Goal: Task Accomplishment & Management: Manage account settings

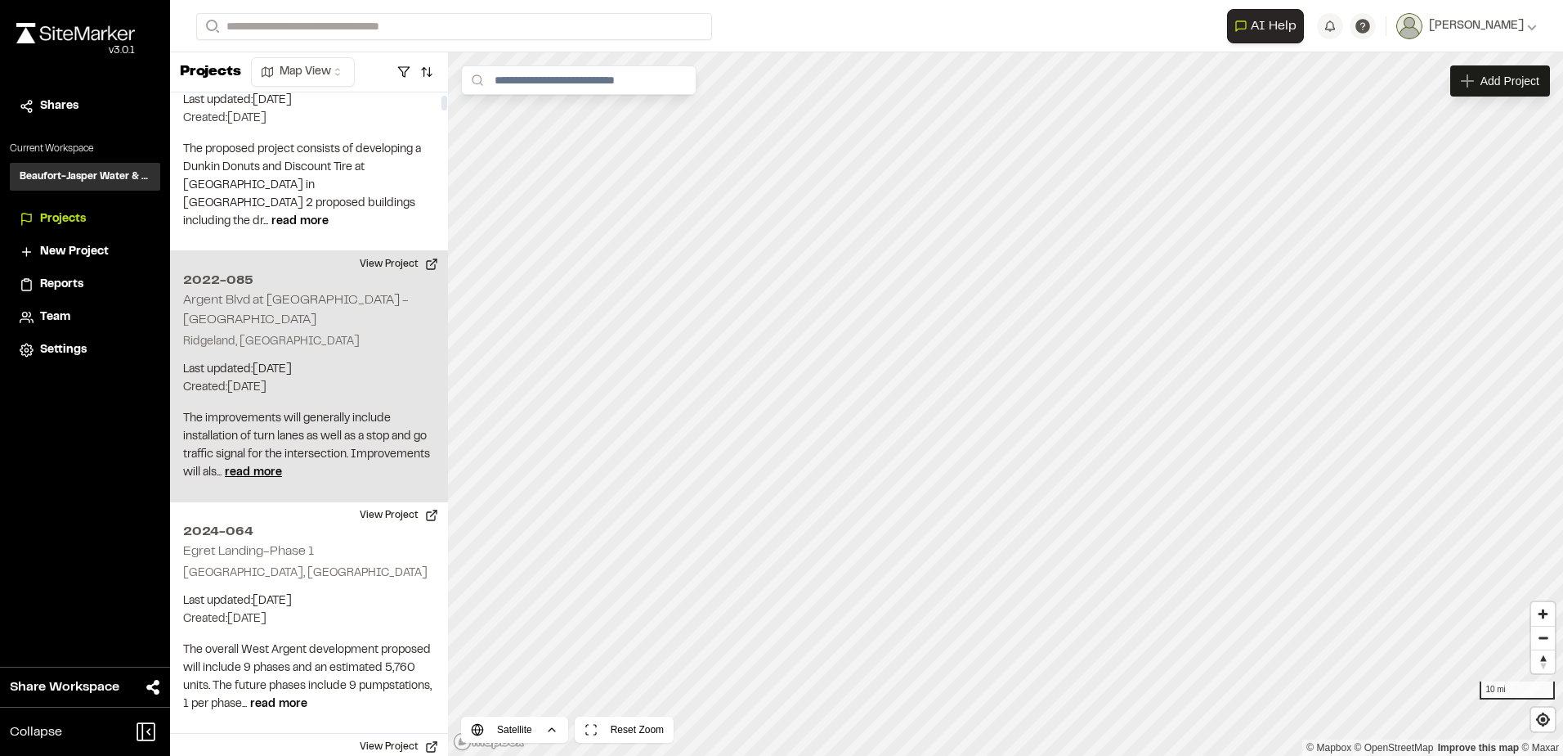
scroll to position [164, 0]
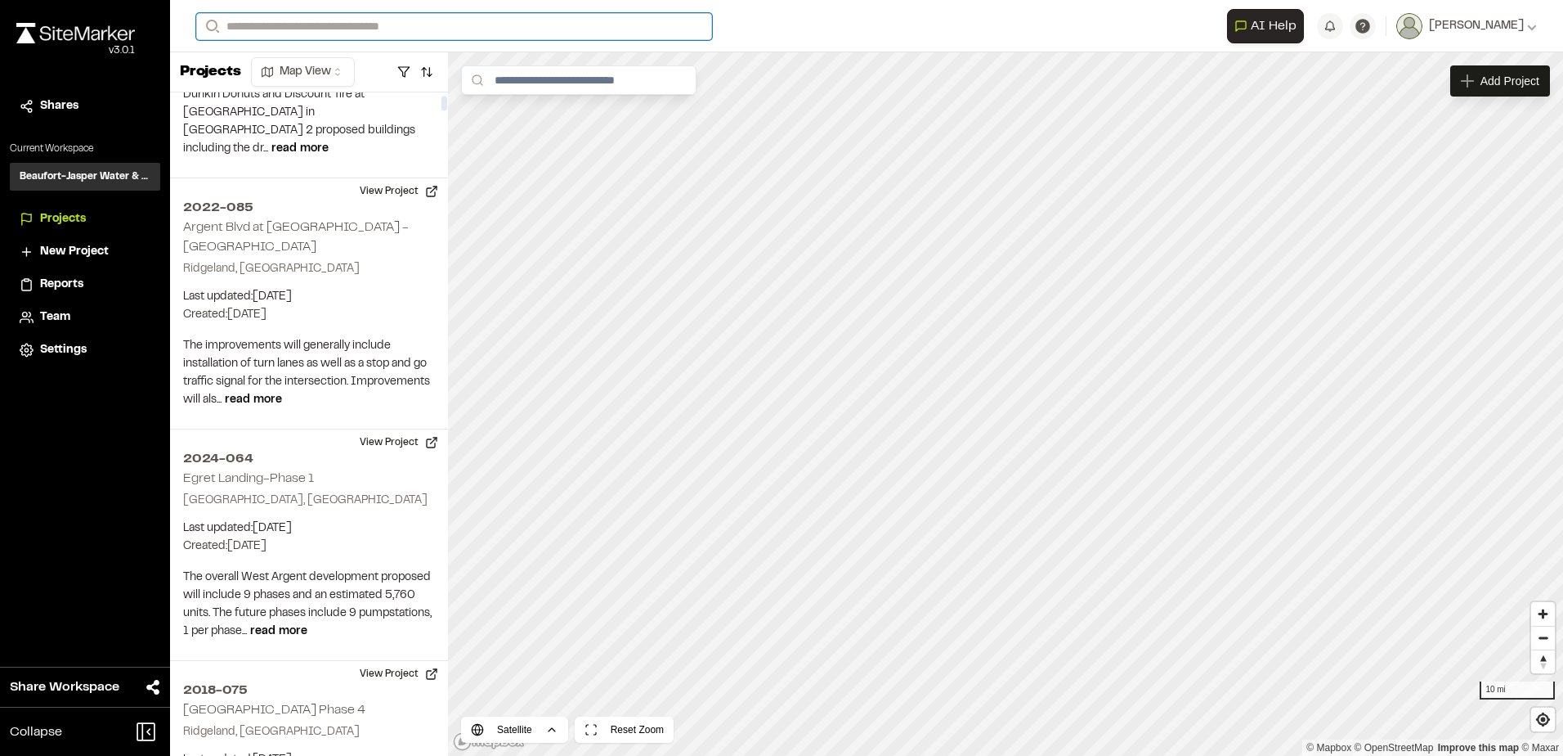
click at [382, 16] on input "Search" at bounding box center [454, 26] width 516 height 27
type input "********"
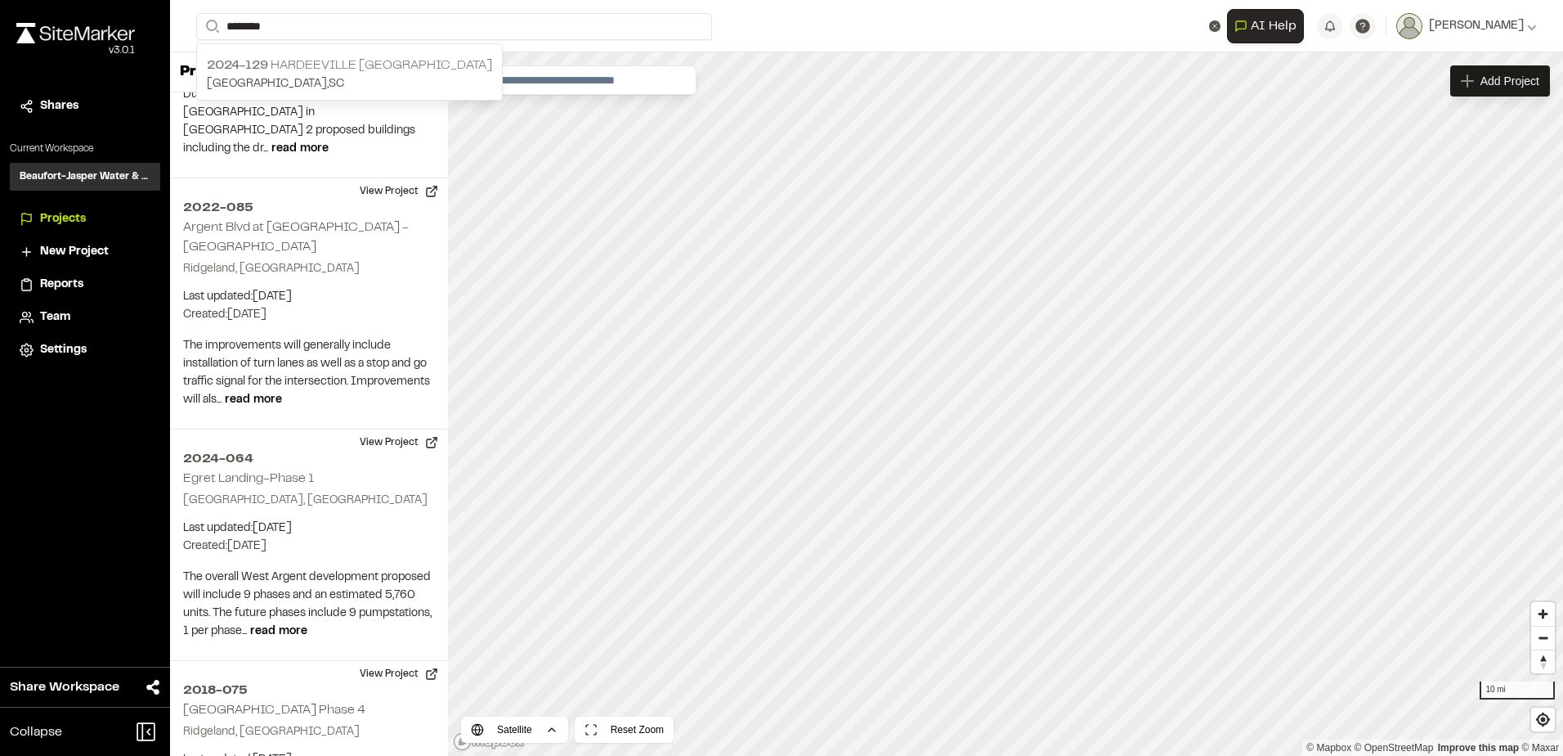
click at [354, 56] on p "2024-129 [GEOGRAPHIC_DATA]" at bounding box center [349, 66] width 285 height 20
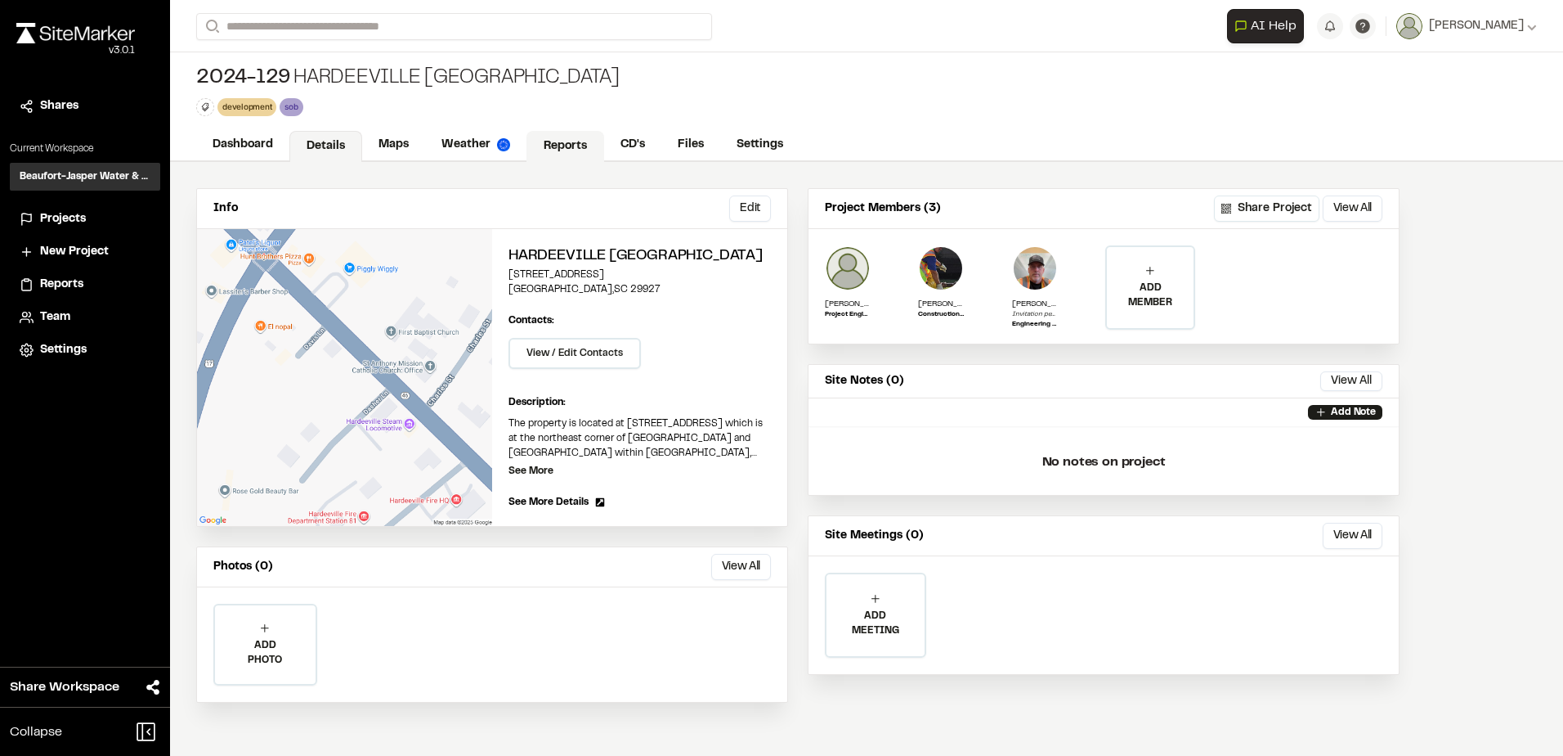
click at [573, 141] on link "Reports" at bounding box center [566, 146] width 78 height 31
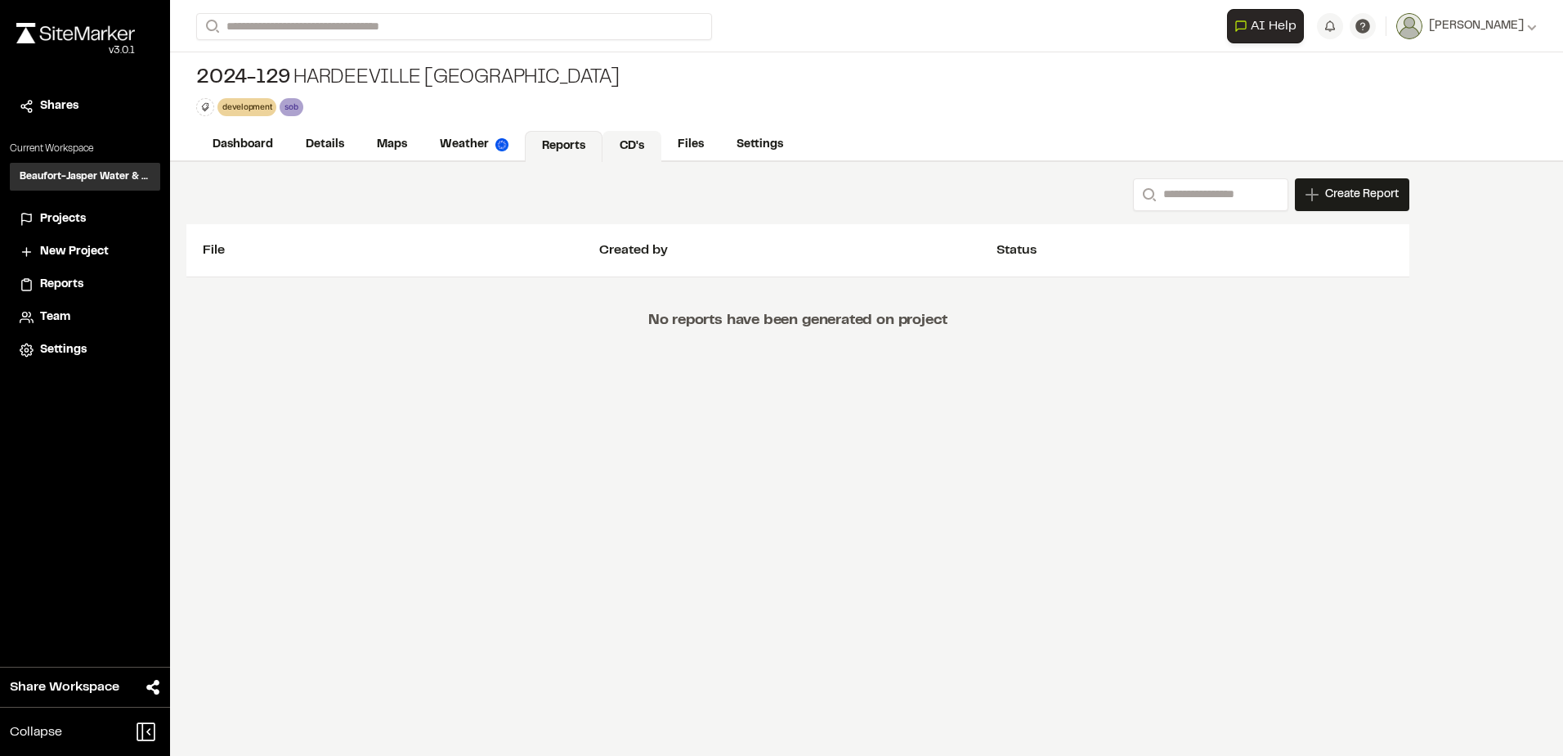
click at [631, 144] on link "CD's" at bounding box center [632, 146] width 59 height 31
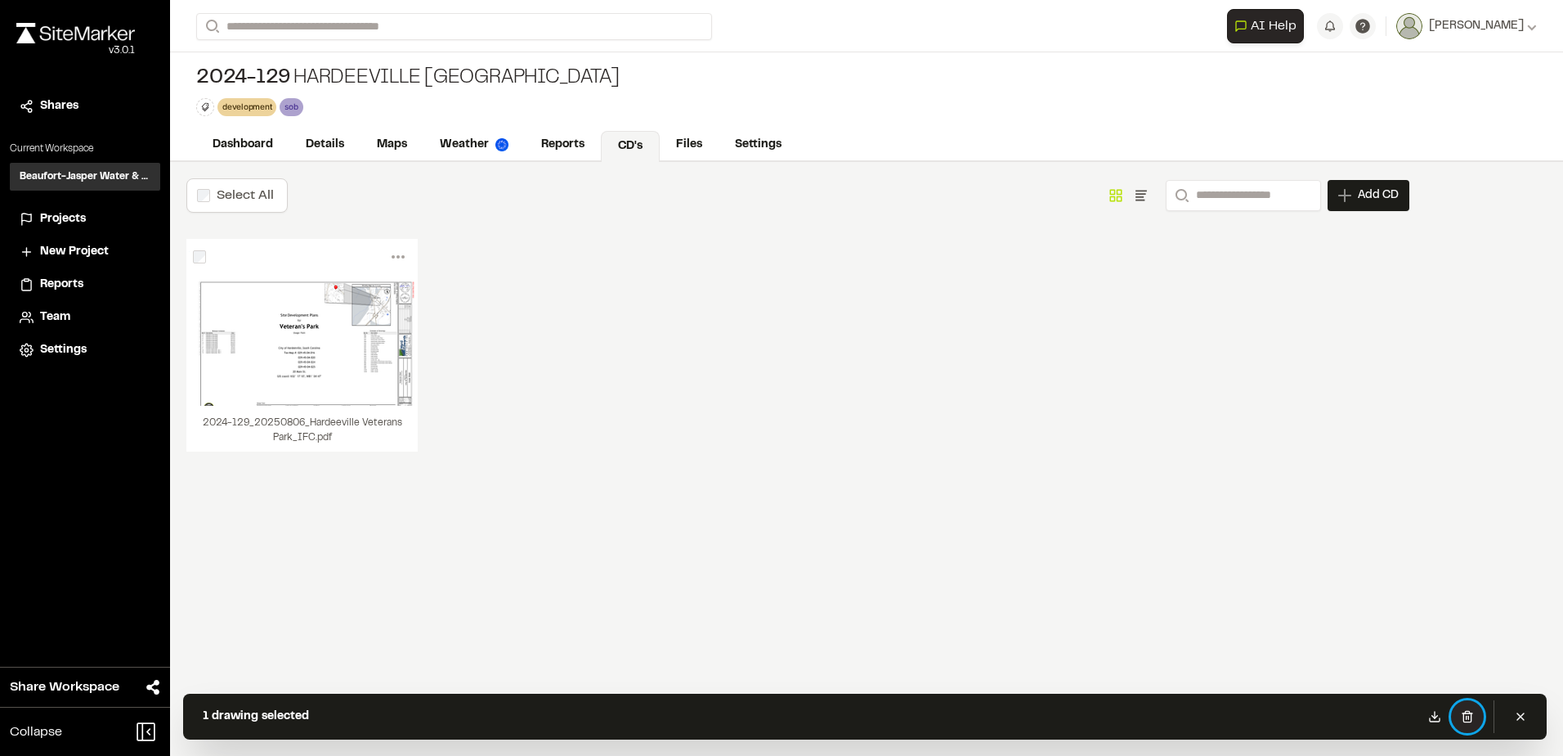
click at [1475, 716] on button at bounding box center [1467, 716] width 33 height 33
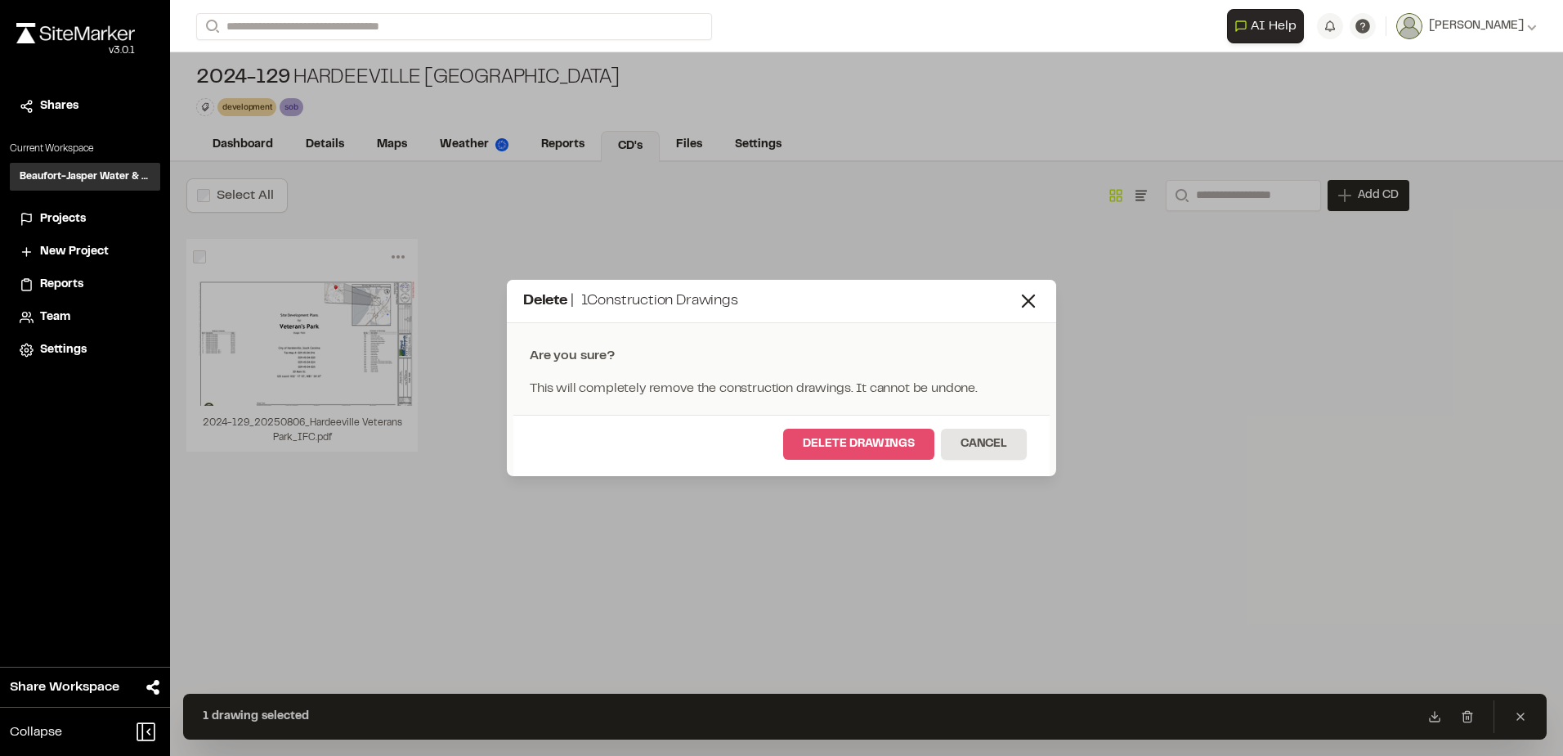
click at [800, 437] on button "Delete Drawings" at bounding box center [858, 443] width 151 height 31
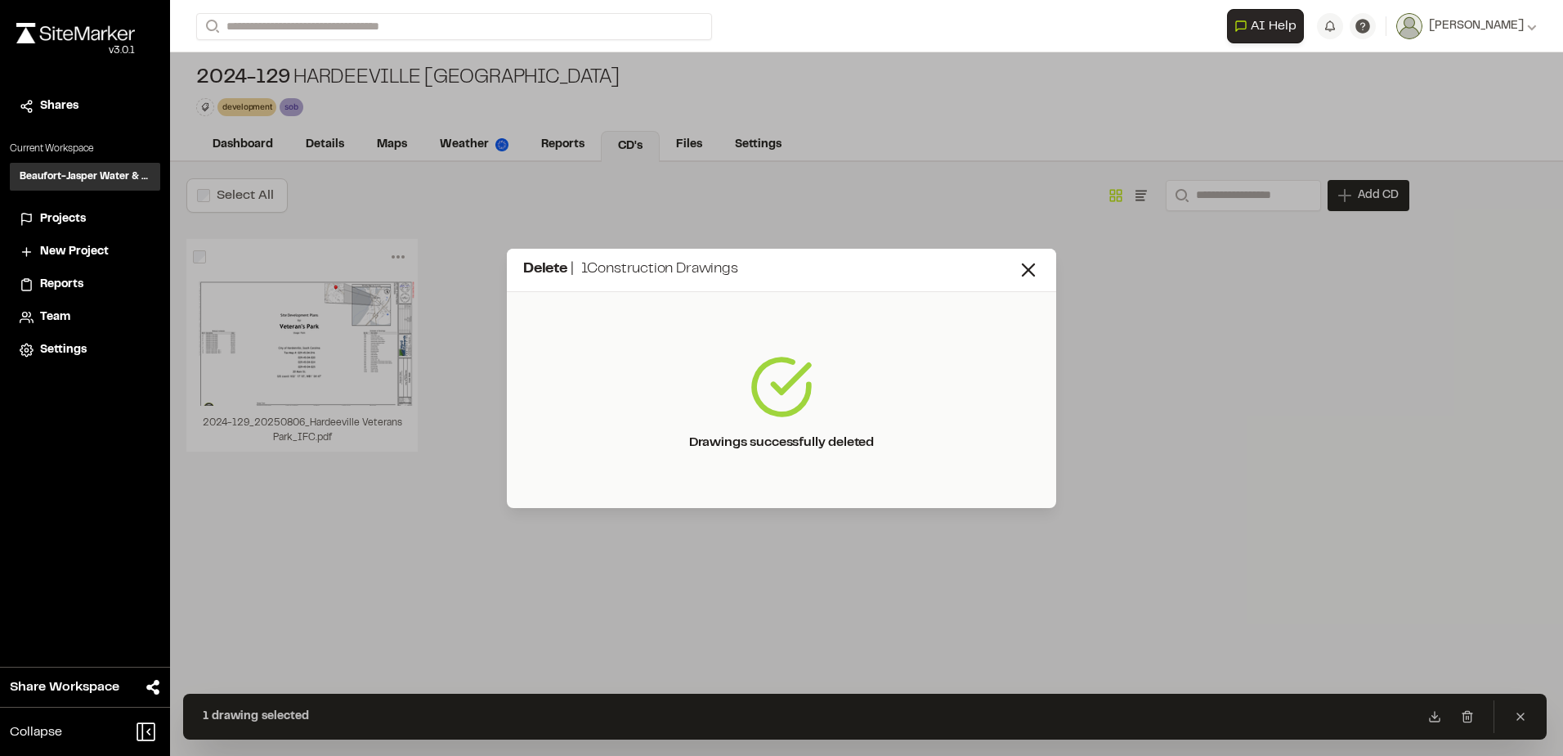
drag, startPoint x: 1023, startPoint y: 267, endPoint x: 646, endPoint y: 196, distance: 383.4
click at [1023, 267] on icon at bounding box center [1028, 269] width 23 height 23
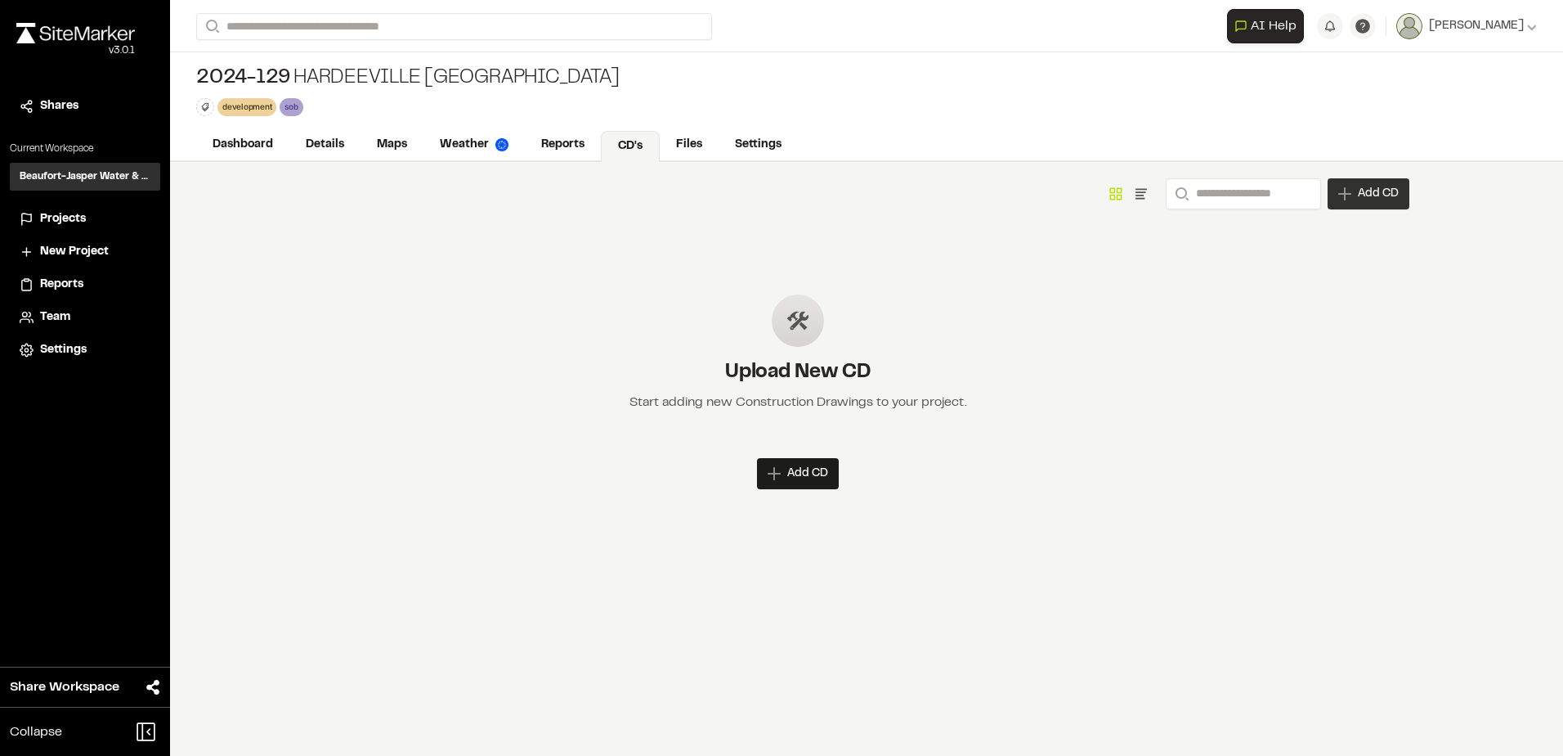
click at [1369, 191] on span "Add CD" at bounding box center [1378, 194] width 41 height 16
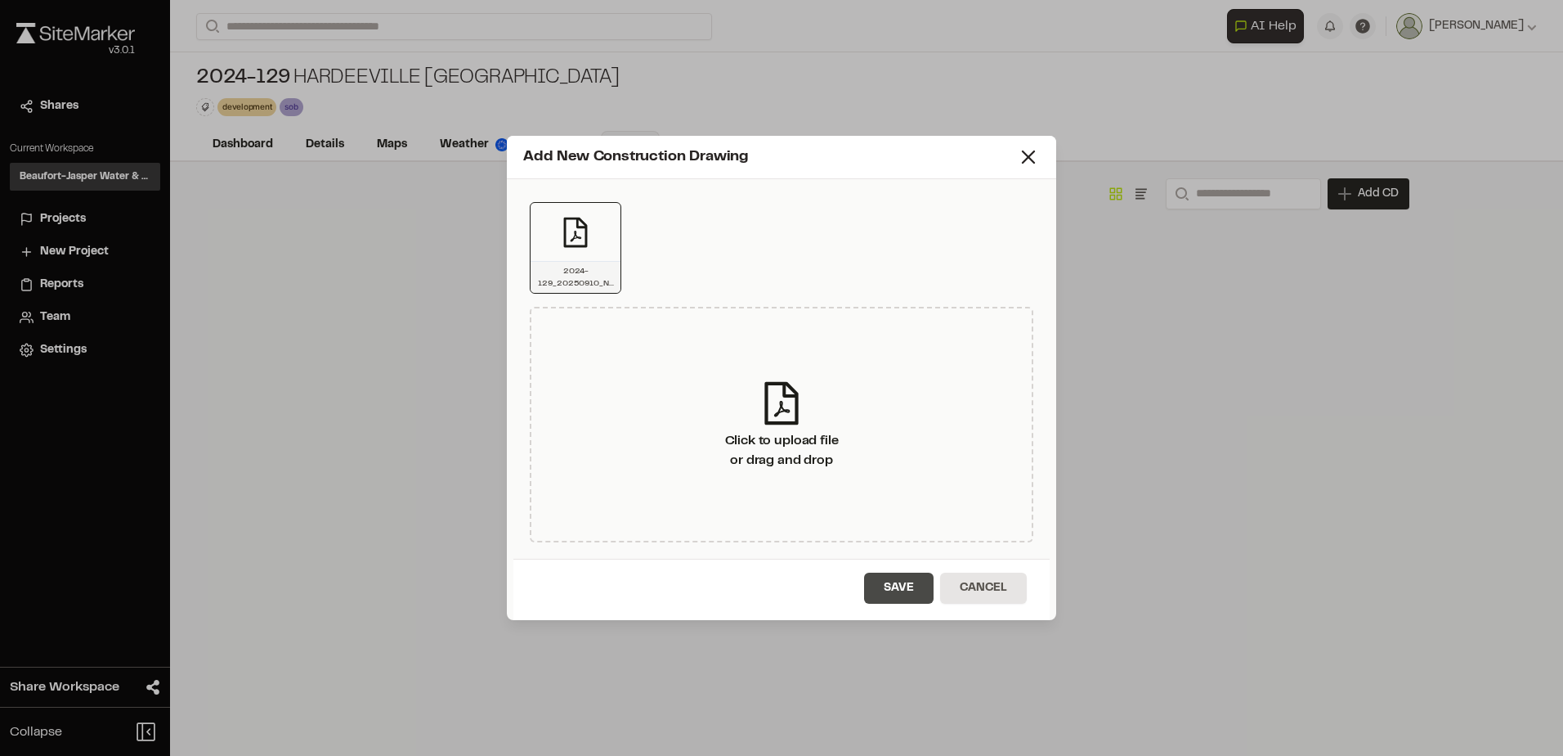
click at [891, 595] on button "Save" at bounding box center [899, 587] width 70 height 31
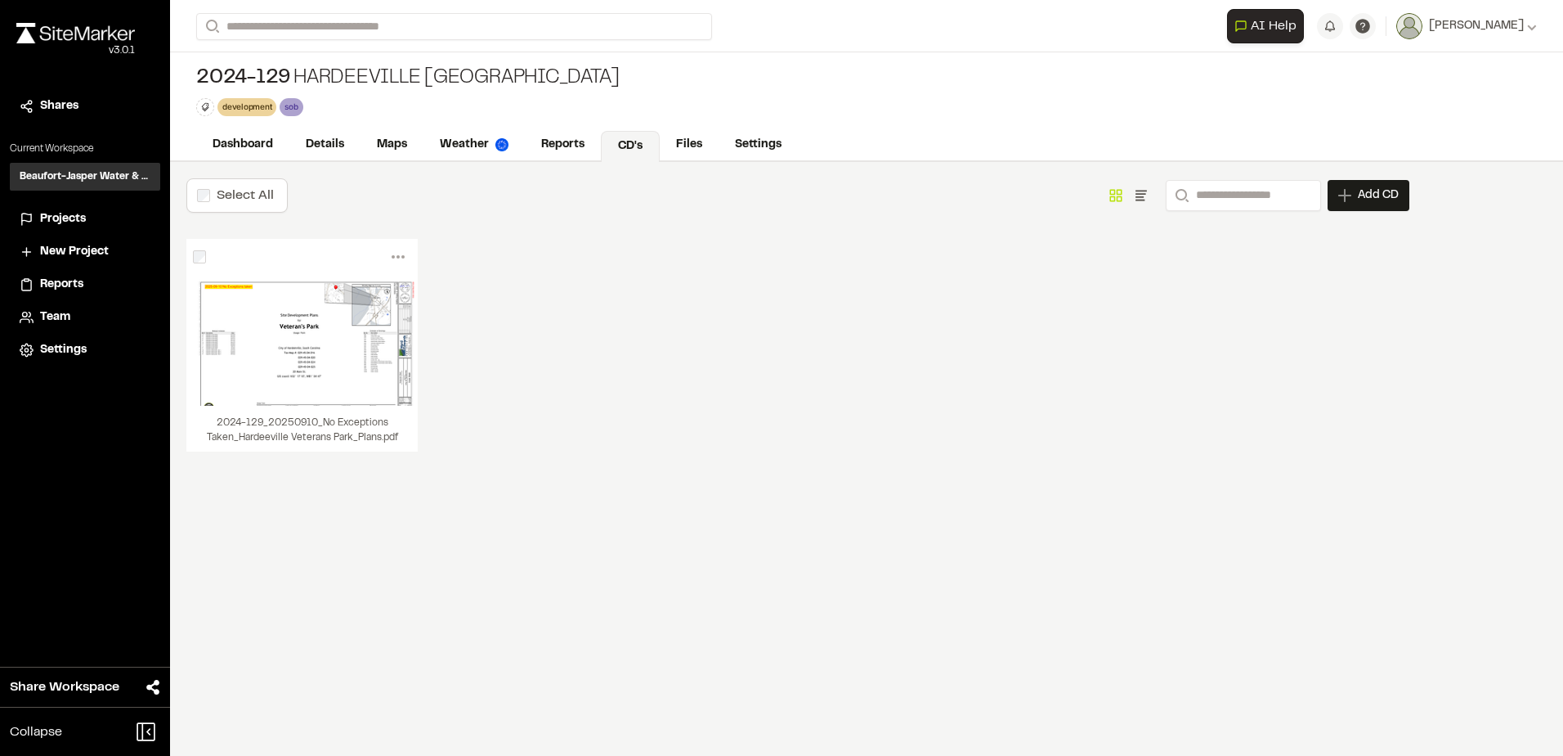
click at [683, 475] on div "Menu View Download Share Upload New Version Delete Delete | 2024-129_20250910_N…" at bounding box center [797, 361] width 1223 height 245
